Goal: Task Accomplishment & Management: Manage account settings

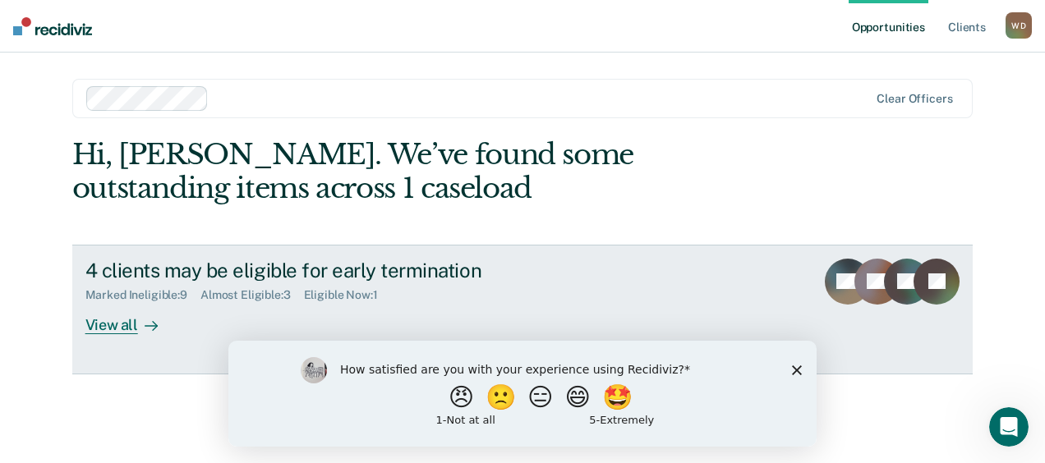
click at [122, 325] on div "View all" at bounding box center [131, 318] width 92 height 32
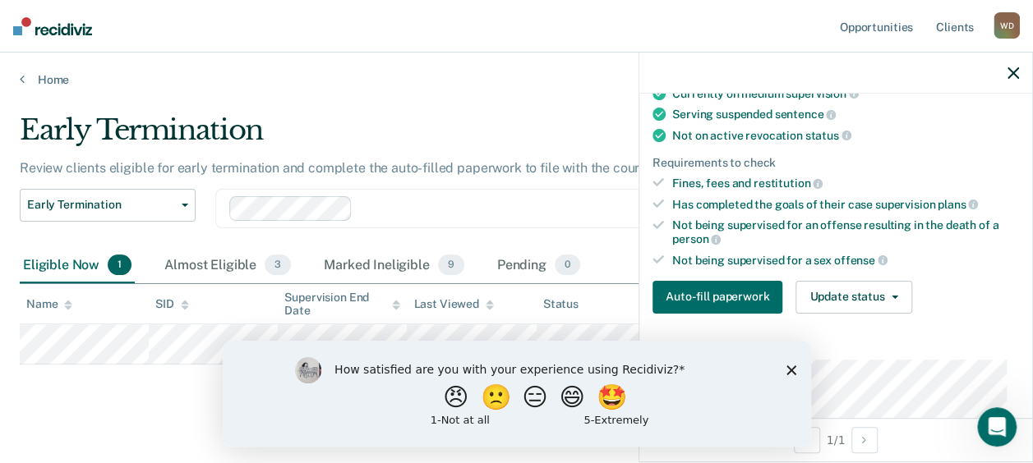
scroll to position [177, 0]
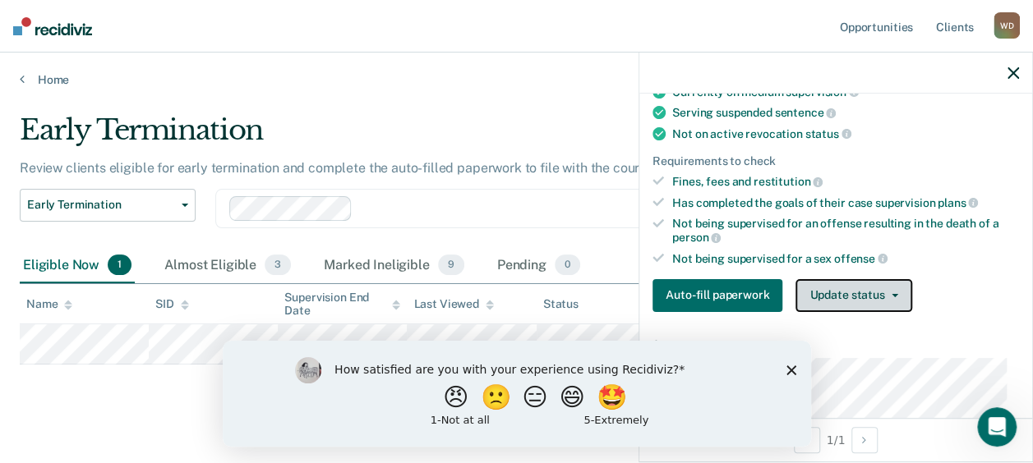
click at [844, 288] on button "Update status" at bounding box center [853, 295] width 116 height 33
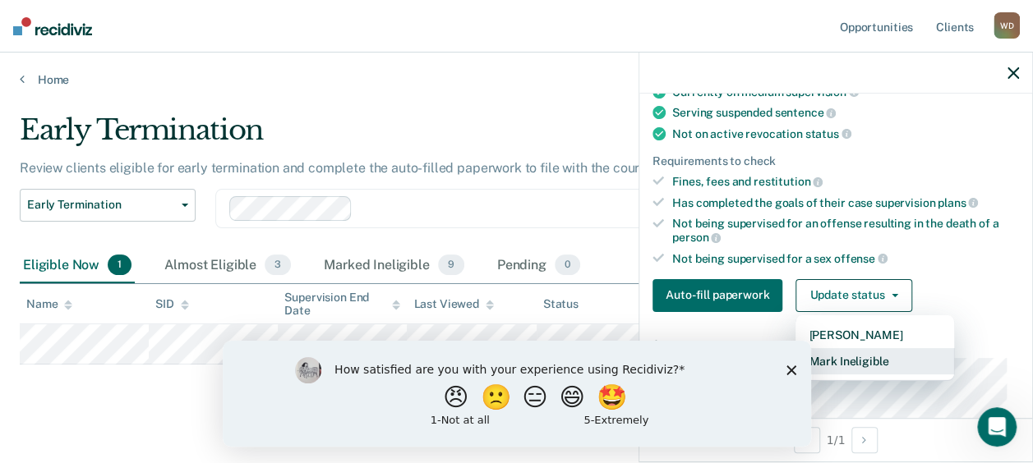
click at [867, 348] on button "Mark Ineligible" at bounding box center [874, 361] width 159 height 26
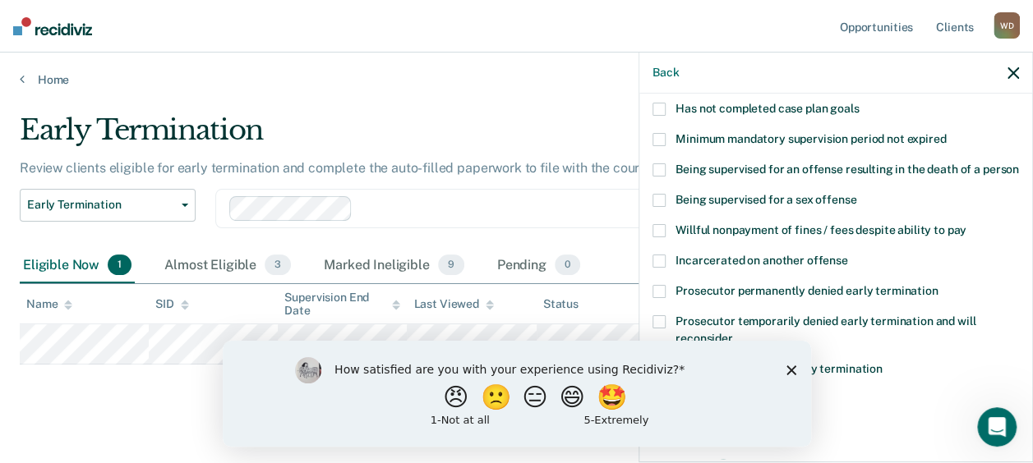
click at [773, 102] on span "Has not completed case plan goals" at bounding box center [766, 108] width 183 height 13
click at [859, 103] on input "Has not completed case plan goals" at bounding box center [859, 103] width 0 height 0
click at [786, 371] on icon "Close survey" at bounding box center [791, 370] width 10 height 10
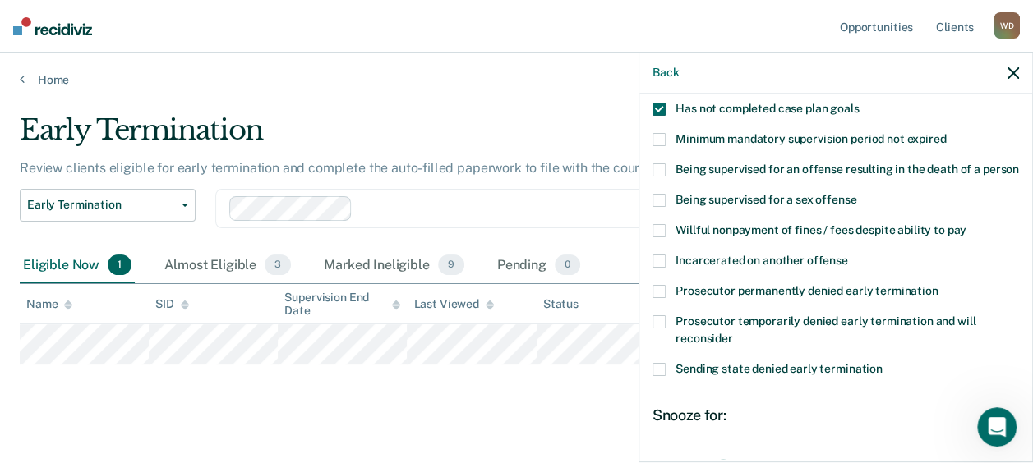
scroll to position [273, 0]
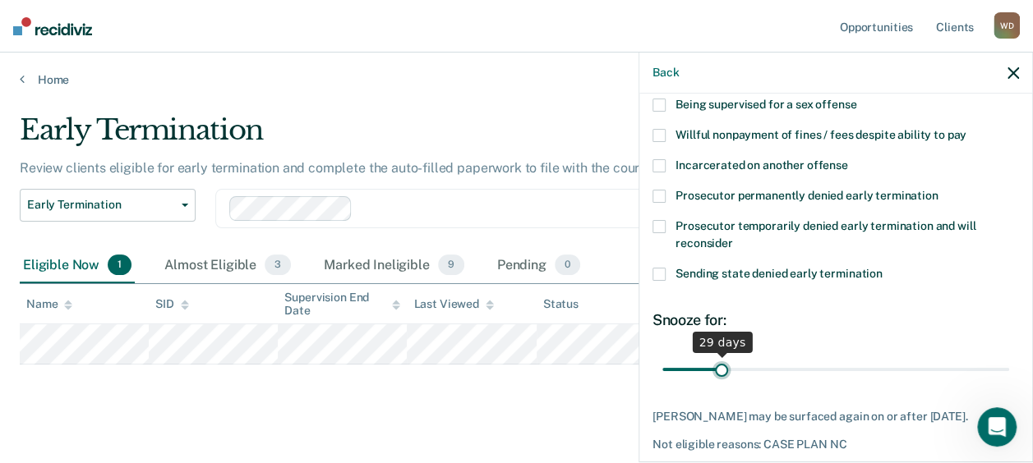
drag, startPoint x: 882, startPoint y: 384, endPoint x: 719, endPoint y: 387, distance: 163.5
click at [719, 384] on input "range" at bounding box center [835, 369] width 347 height 29
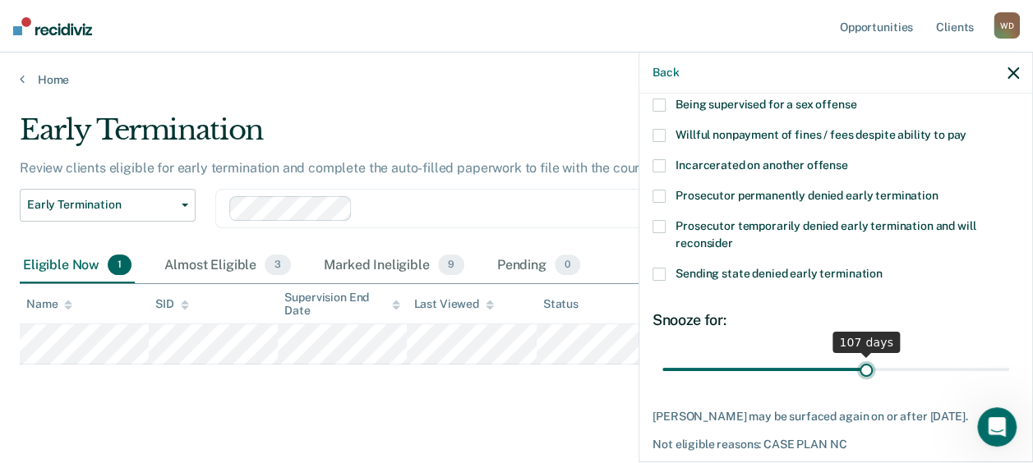
type input "107"
click at [859, 383] on input "range" at bounding box center [835, 369] width 347 height 29
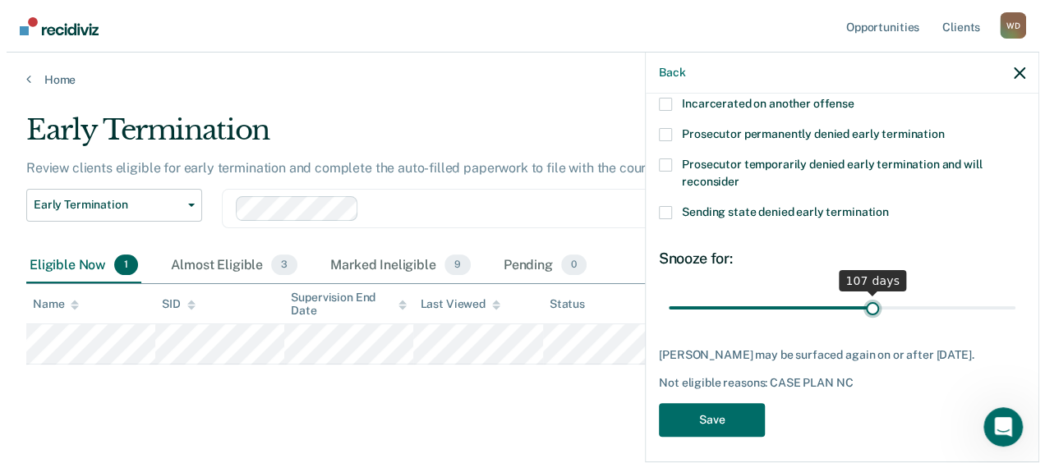
scroll to position [370, 0]
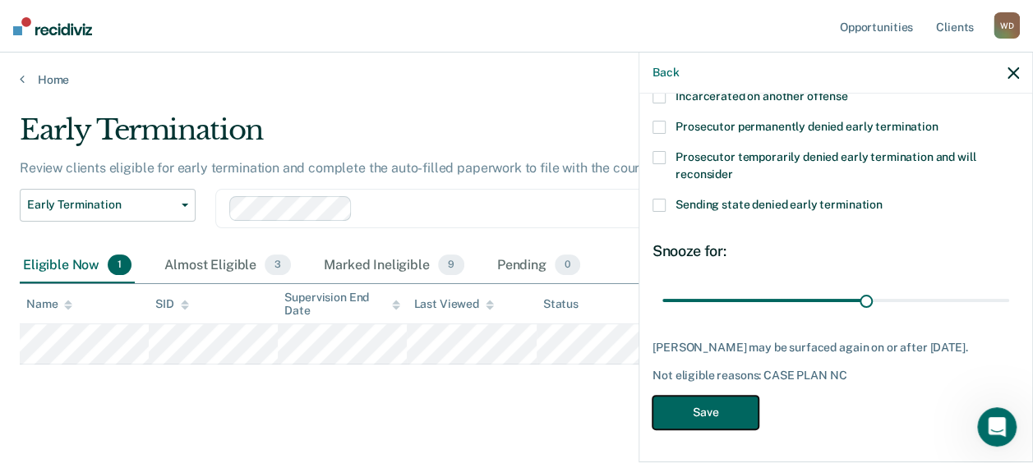
click at [707, 404] on button "Save" at bounding box center [705, 413] width 106 height 34
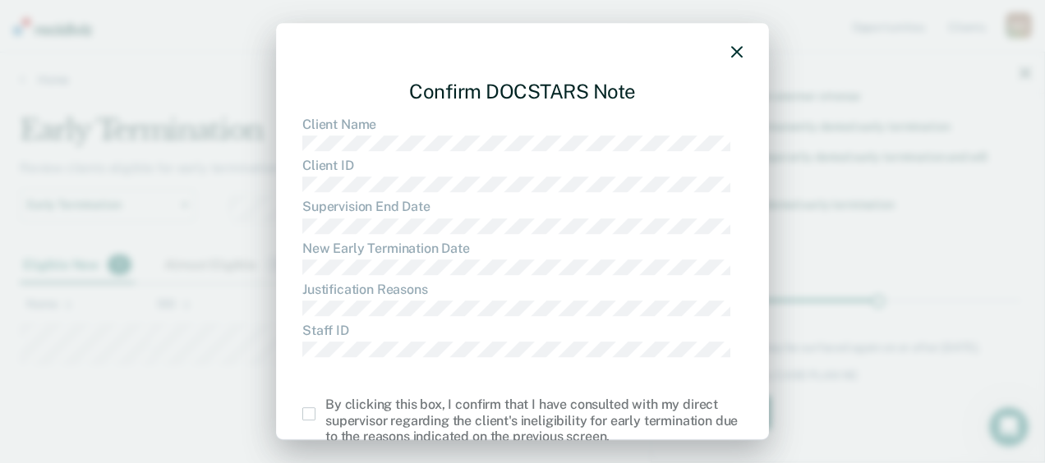
click at [304, 411] on span at bounding box center [308, 414] width 13 height 13
click at [325, 408] on input "checkbox" at bounding box center [325, 408] width 0 height 0
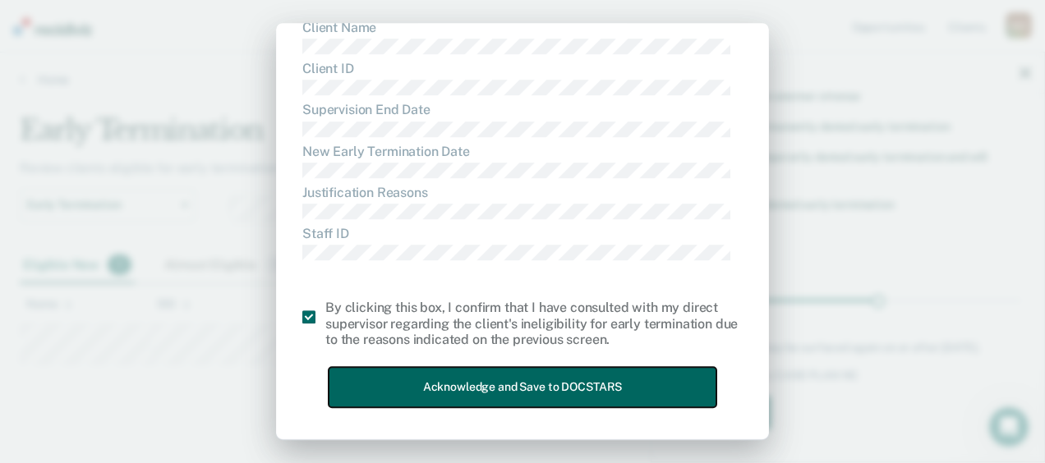
drag, startPoint x: 478, startPoint y: 399, endPoint x: 396, endPoint y: 389, distance: 82.7
click at [396, 389] on button "Acknowledge and Save to DOCSTARS" at bounding box center [523, 387] width 388 height 40
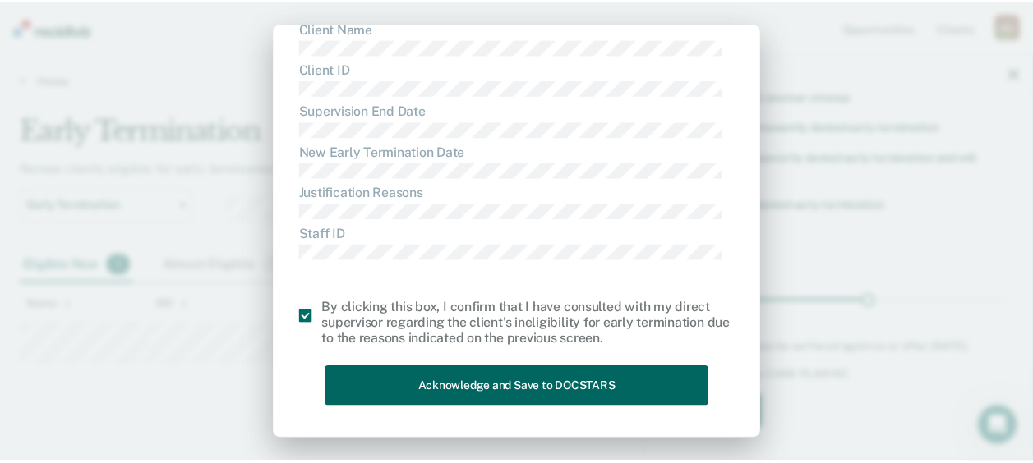
scroll to position [0, 0]
